Goal: Transaction & Acquisition: Purchase product/service

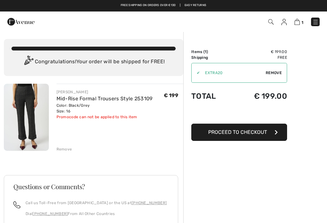
click at [34, 119] on img at bounding box center [26, 117] width 45 height 67
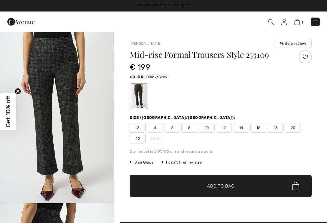
checkbox input "true"
click at [75, 109] on img "1 / 4" at bounding box center [57, 116] width 114 height 171
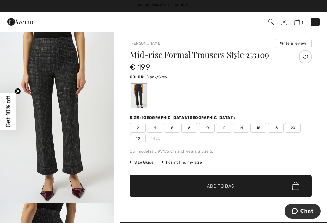
click at [75, 109] on img at bounding box center [57, 117] width 114 height 172
click at [299, 21] on img at bounding box center [296, 22] width 5 height 6
